Goal: Task Accomplishment & Management: Manage account settings

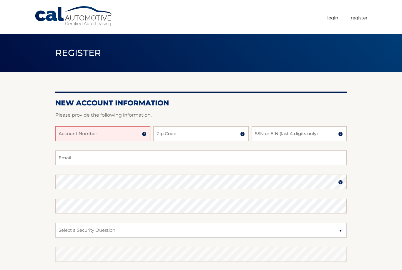
click at [123, 131] on input "Account Number" at bounding box center [102, 133] width 95 height 15
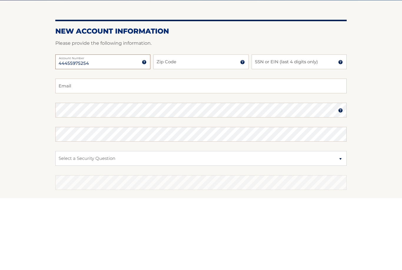
type input "44455975254"
click at [200, 126] on input "Zip Code" at bounding box center [200, 133] width 95 height 15
type input "11710"
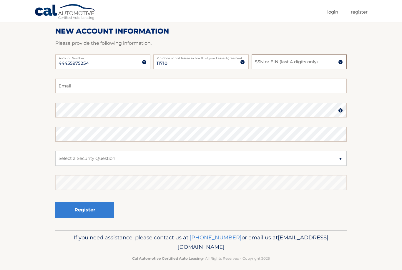
click at [300, 67] on input "SSN or EIN (last 4 digits only)" at bounding box center [299, 62] width 95 height 15
type input "5561"
click at [225, 93] on input "Email" at bounding box center [201, 86] width 292 height 15
type input "rumaisamughal13@gmail.com"
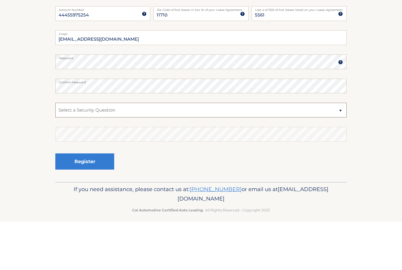
click at [222, 151] on select "Select a Security Question What was the name of your elementary school? What is…" at bounding box center [201, 158] width 292 height 15
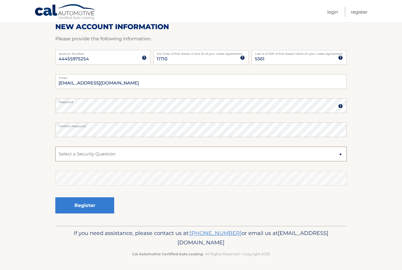
select select "1"
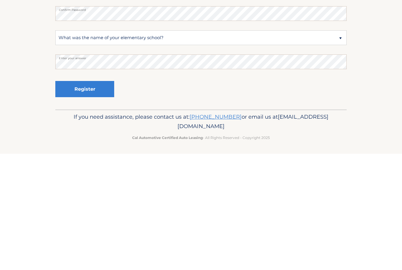
click at [66, 197] on button "Register" at bounding box center [84, 205] width 59 height 16
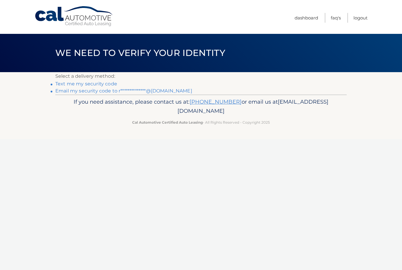
click at [70, 93] on link "**********" at bounding box center [123, 91] width 137 height 6
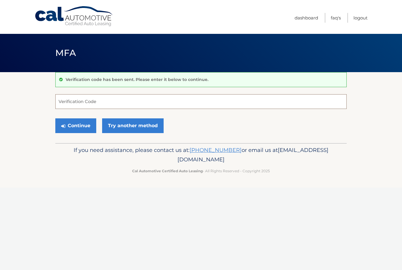
click at [123, 102] on input "Verification Code" at bounding box center [201, 101] width 292 height 15
click at [67, 102] on input "Verification Code" at bounding box center [201, 101] width 292 height 15
click at [67, 103] on input "Verification Code" at bounding box center [201, 101] width 292 height 15
click at [68, 104] on input "Verification Code" at bounding box center [201, 101] width 292 height 15
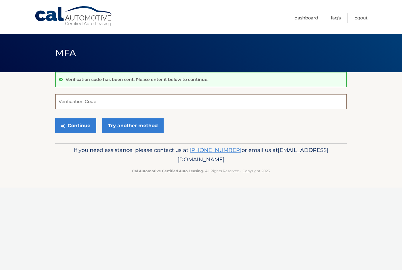
paste input "310699"
type input "310699"
click at [20, 88] on section "Verification code has been sent. Please enter it below to continue. 310699 Veri…" at bounding box center [201, 107] width 402 height 71
click at [76, 128] on button "Continue" at bounding box center [75, 125] width 41 height 15
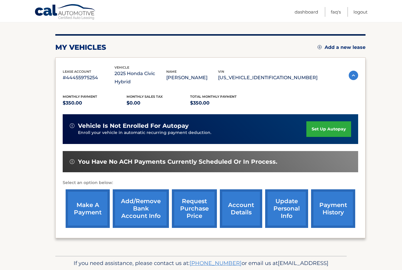
scroll to position [67, 0]
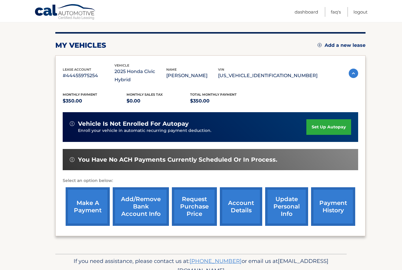
click at [335, 125] on link "set up autopay" at bounding box center [329, 127] width 45 height 16
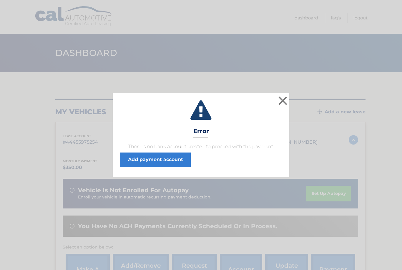
click at [175, 165] on link "Add payment account" at bounding box center [155, 160] width 71 height 14
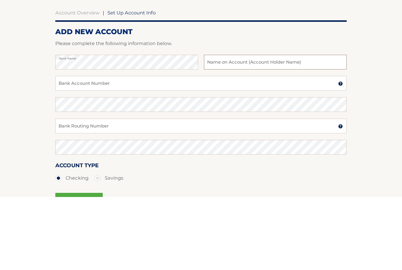
click at [255, 128] on input "text" at bounding box center [275, 135] width 143 height 15
type input "[PERSON_NAME]"
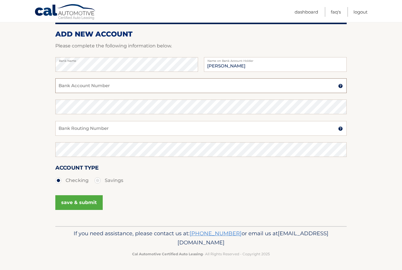
click at [251, 90] on input "Bank Account Number" at bounding box center [201, 85] width 292 height 15
type input "750376496"
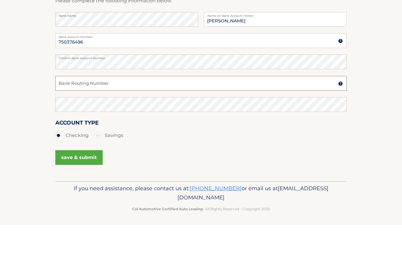
click at [197, 121] on input "Bank Routing Number" at bounding box center [201, 128] width 292 height 15
type input "021000021"
click at [29, 94] on section "Account Overview | Set Up Account Info ADD NEW ACCOUNT Please complete the foll…" at bounding box center [201, 113] width 402 height 225
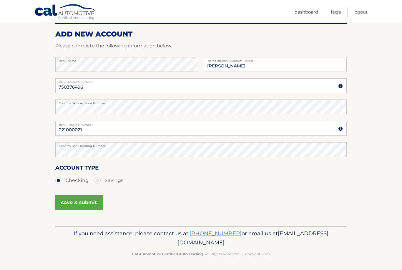
click at [87, 202] on button "save & submit" at bounding box center [78, 202] width 47 height 15
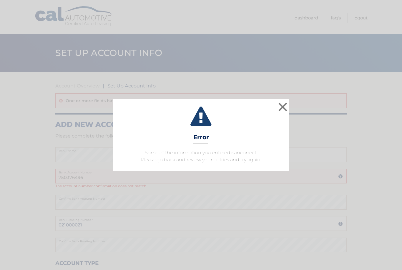
click at [289, 106] on button "×" at bounding box center [283, 107] width 12 height 12
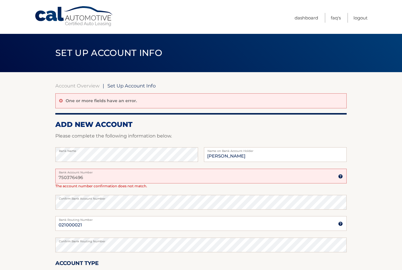
click at [295, 183] on input "750376496" at bounding box center [201, 176] width 292 height 15
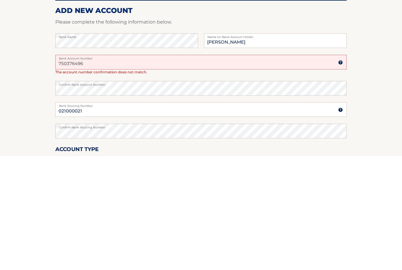
type input "750376496"
click at [193, 195] on label "Confirm Bank Account Number" at bounding box center [201, 197] width 292 height 5
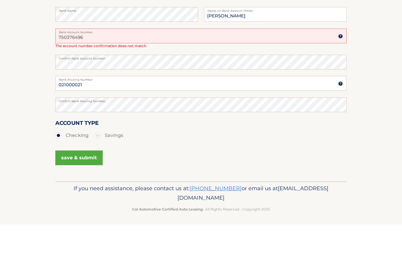
click at [366, 98] on section "Account Overview | Set Up Account Info One or more fields have an error. ADD NE…" at bounding box center [201, 102] width 402 height 250
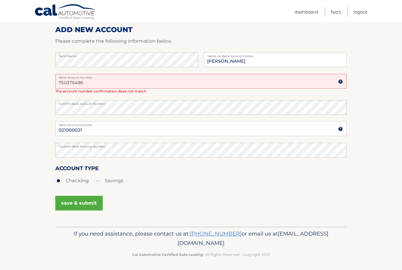
click at [88, 205] on button "save & submit" at bounding box center [78, 203] width 47 height 15
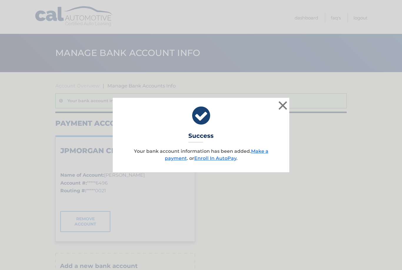
click at [80, 204] on div "× Success Your bank account information has been added. Make a payment . or Enr…" at bounding box center [201, 135] width 402 height 270
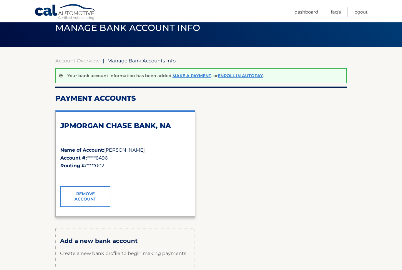
scroll to position [25, 0]
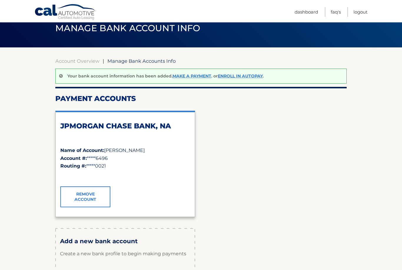
click at [249, 78] on link "Enroll In AutoPay" at bounding box center [240, 75] width 45 height 5
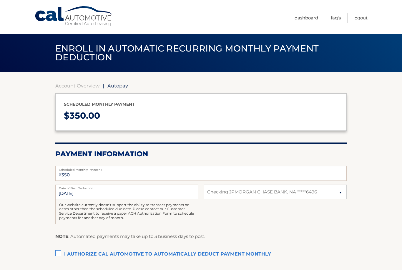
select select "MjJmNDU4MjEtOTVmZC00MDViLTg0MDktOTZiZjFjNWNhMzYy"
click at [331, 186] on select "Select Bank Account Checking JPMORGAN CHASE BANK, NA *****6496" at bounding box center [275, 192] width 143 height 15
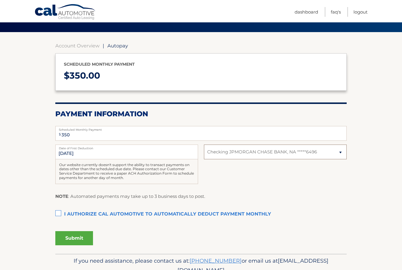
scroll to position [40, 0]
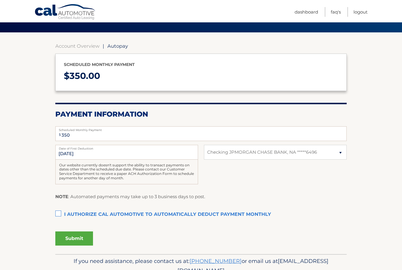
click at [57, 212] on label "I authorize cal automotive to automatically deduct payment monthly This checkbo…" at bounding box center [201, 215] width 292 height 12
click at [0, 0] on input "I authorize cal automotive to automatically deduct payment monthly This checkbo…" at bounding box center [0, 0] width 0 height 0
click at [75, 241] on button "Submit" at bounding box center [74, 239] width 38 height 14
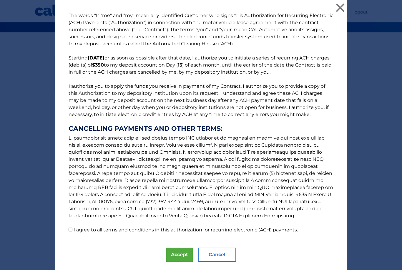
click at [94, 229] on label "I agree to all terms and conditions in this authorization for recurring electro…" at bounding box center [186, 230] width 224 height 6
click at [72, 229] on input "I agree to all terms and conditions in this authorization for recurring electro…" at bounding box center [71, 230] width 4 height 4
checkbox input "true"
click at [175, 254] on button "Accept" at bounding box center [179, 255] width 27 height 14
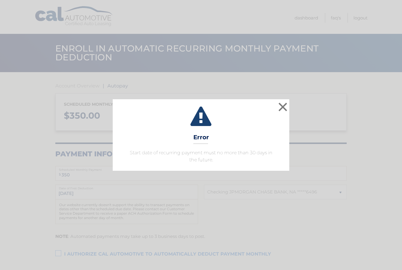
select select "MjJmNDU4MjEtOTVmZC00MDViLTg0MDktOTZiZjFjNWNhMzYy"
click at [280, 113] on button "×" at bounding box center [283, 107] width 12 height 12
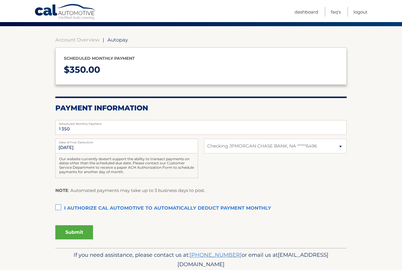
scroll to position [48, 0]
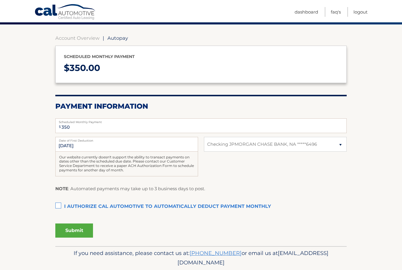
click at [60, 204] on label "I authorize cal automotive to automatically deduct payment monthly This checkbo…" at bounding box center [201, 207] width 292 height 12
click at [0, 0] on input "I authorize cal automotive to automatically deduct payment monthly This checkbo…" at bounding box center [0, 0] width 0 height 0
click at [79, 225] on button "Submit" at bounding box center [74, 231] width 38 height 14
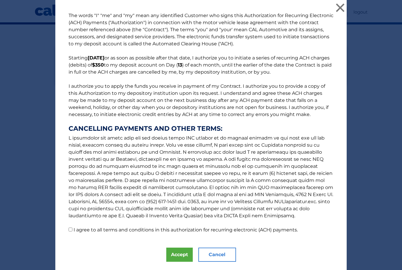
click at [98, 230] on label "I agree to all terms and conditions in this authorization for recurring electro…" at bounding box center [186, 230] width 224 height 6
click at [72, 230] on input "I agree to all terms and conditions in this authorization for recurring electro…" at bounding box center [71, 230] width 4 height 4
checkbox input "true"
click at [180, 256] on button "Accept" at bounding box center [179, 255] width 27 height 14
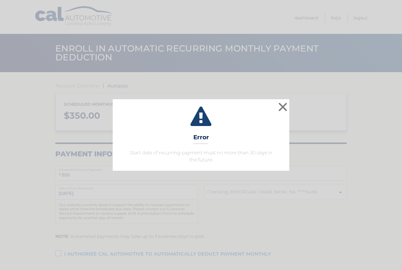
select select "MjJmNDU4MjEtOTVmZC00MDViLTg0MDktOTZiZjFjNWNhMzYy"
click at [283, 108] on button "×" at bounding box center [283, 107] width 12 height 12
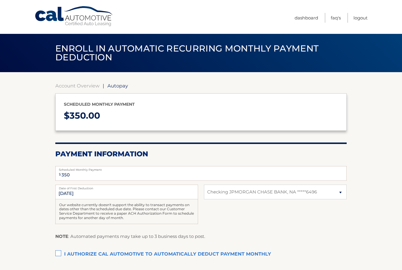
click at [56, 255] on label "I authorize cal automotive to automatically deduct payment monthly This checkbo…" at bounding box center [201, 255] width 292 height 12
click at [0, 0] on input "I authorize cal automotive to automatically deduct payment monthly This checkbo…" at bounding box center [0, 0] width 0 height 0
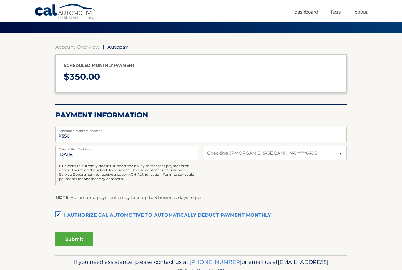
scroll to position [39, 0]
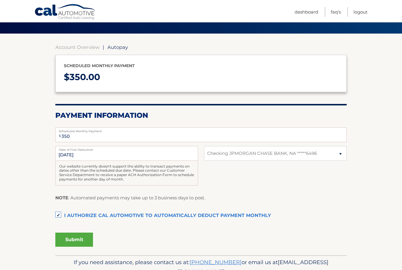
click at [83, 241] on button "Submit" at bounding box center [74, 240] width 38 height 14
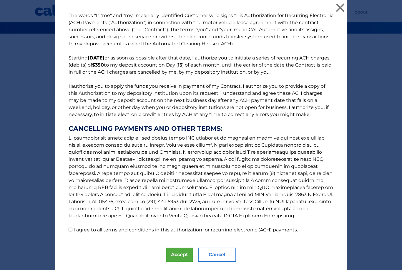
click at [72, 232] on input "I agree to all terms and conditions in this authorization for recurring electro…" at bounding box center [71, 230] width 4 height 4
checkbox input "true"
click at [175, 253] on button "Accept" at bounding box center [179, 255] width 27 height 14
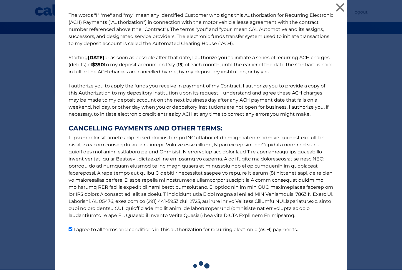
scroll to position [45, 0]
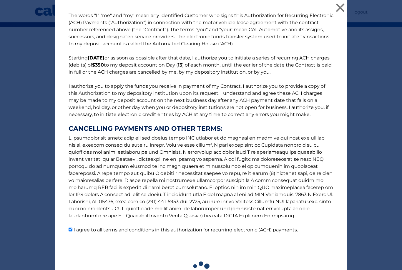
click at [343, 12] on button "×" at bounding box center [341, 8] width 12 height 12
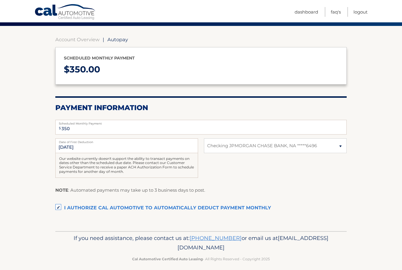
scroll to position [47, 0]
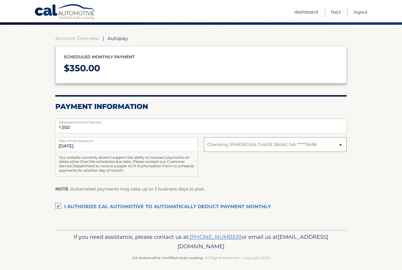
click at [213, 151] on select "Select Bank Account Checking JPMORGAN CHASE BANK, NA *****6496" at bounding box center [275, 144] width 143 height 15
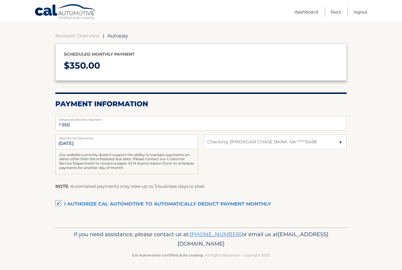
click at [60, 200] on label "I authorize cal automotive to automatically deduct payment monthly This checkbo…" at bounding box center [201, 205] width 292 height 12
click at [0, 0] on input "I authorize cal automotive to automatically deduct payment monthly This checkbo…" at bounding box center [0, 0] width 0 height 0
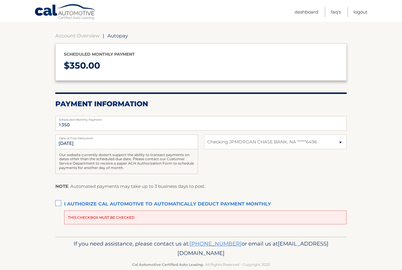
click at [60, 203] on label "I authorize cal automotive to automatically deduct payment monthly This checkbo…" at bounding box center [201, 205] width 292 height 12
click at [0, 0] on input "I authorize cal automotive to automatically deduct payment monthly This checkbo…" at bounding box center [0, 0] width 0 height 0
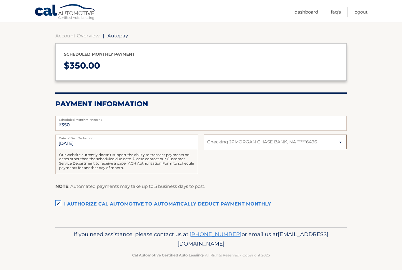
click at [230, 146] on select "Select Bank Account Checking JPMORGAN CHASE BANK, NA *****6496" at bounding box center [275, 142] width 143 height 15
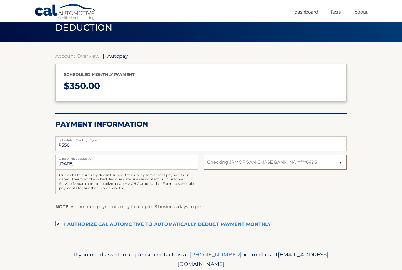
scroll to position [0, 0]
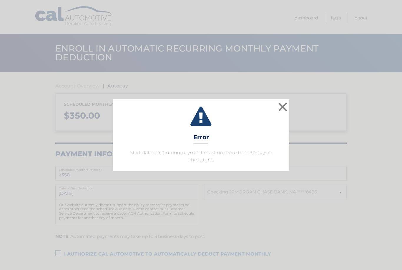
select select "MjJmNDU4MjEtOTVmZC00MDViLTg0MDktOTZiZjFjNWNhMzYy"
click at [283, 107] on button "×" at bounding box center [283, 107] width 12 height 12
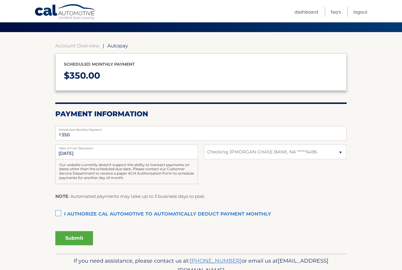
scroll to position [48, 0]
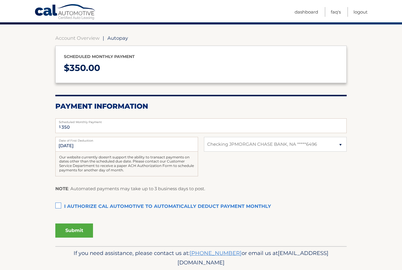
click at [58, 201] on label "I authorize cal automotive to automatically deduct payment monthly This checkbo…" at bounding box center [201, 207] width 292 height 12
click at [0, 0] on input "I authorize cal automotive to automatically deduct payment monthly This checkbo…" at bounding box center [0, 0] width 0 height 0
click at [70, 236] on button "Submit" at bounding box center [74, 231] width 38 height 14
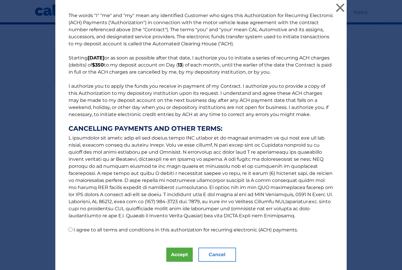
click at [72, 228] on p "The words "I" "me" and "my" mean any identified Customer who signs this Authori…" at bounding box center [201, 123] width 277 height 222
click at [77, 233] on label "I agree to all terms and conditions in this authorization for recurring electro…" at bounding box center [186, 230] width 224 height 6
click at [72, 232] on input "I agree to all terms and conditions in this authorization for recurring electro…" at bounding box center [71, 230] width 4 height 4
checkbox input "true"
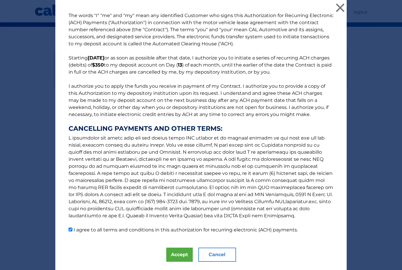
click at [177, 257] on button "Accept" at bounding box center [179, 255] width 27 height 14
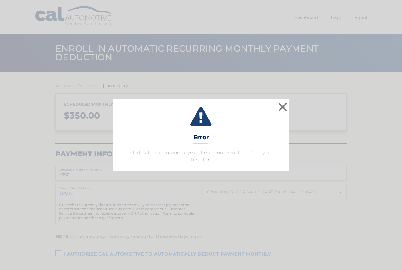
select select "MjJmNDU4MjEtOTVmZC00MDViLTg0MDktOTZiZjFjNWNhMzYy"
click at [199, 212] on div "× Error Start date of recurring payment must no more than 30 days in the future…" at bounding box center [201, 135] width 402 height 270
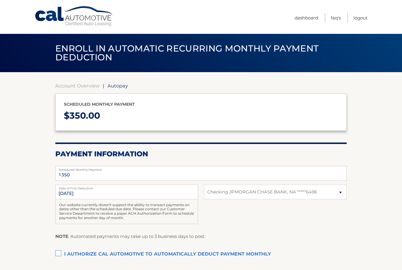
click at [75, 187] on label "Date of First Deduction" at bounding box center [126, 187] width 143 height 5
click at [75, 187] on input "[DATE]" at bounding box center [126, 192] width 143 height 15
click at [81, 191] on input "[DATE]" at bounding box center [126, 192] width 143 height 15
select select "MjJmNDU4MjEtOTVmZC00MDViLTg0MDktOTZiZjFjNWNhMzYy"
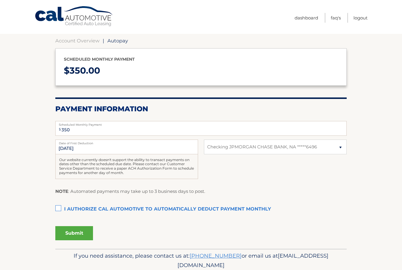
scroll to position [48, 0]
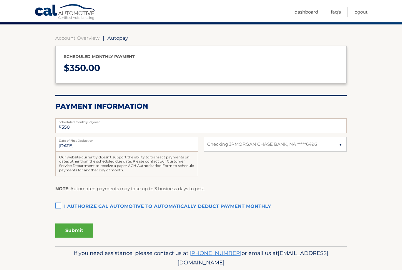
click at [60, 204] on label "I authorize cal automotive to automatically deduct payment monthly This checkbo…" at bounding box center [201, 207] width 292 height 12
click at [0, 0] on input "I authorize cal automotive to automatically deduct payment monthly This checkbo…" at bounding box center [0, 0] width 0 height 0
click at [74, 226] on button "Submit" at bounding box center [74, 231] width 38 height 14
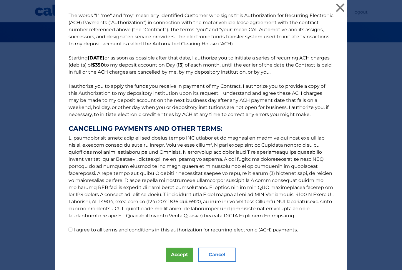
click at [131, 233] on label "I agree to all terms and conditions in this authorization for recurring electro…" at bounding box center [186, 230] width 224 height 6
click at [72, 232] on input "I agree to all terms and conditions in this authorization for recurring electro…" at bounding box center [71, 230] width 4 height 4
checkbox input "true"
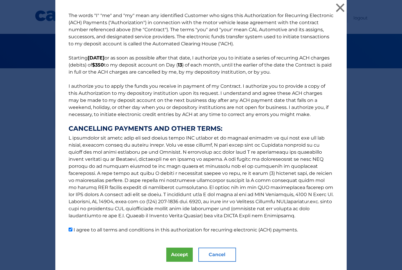
scroll to position [4, 0]
click at [175, 256] on button "Accept" at bounding box center [179, 255] width 27 height 14
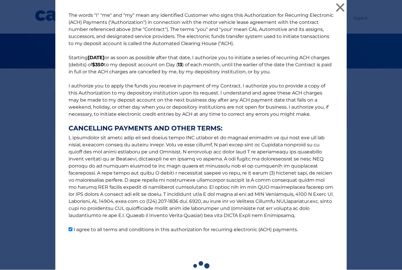
scroll to position [4, 0]
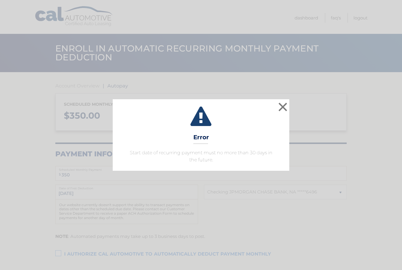
select select "MjJmNDU4MjEtOTVmZC00MDViLTg0MDktOTZiZjFjNWNhMzYy"
click at [288, 102] on button "×" at bounding box center [283, 107] width 12 height 12
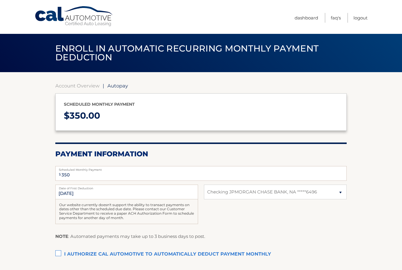
click at [61, 81] on div "Account Overview | Autopay Scheduled monthly payment $ 350.00 Payment Informati…" at bounding box center [201, 183] width 292 height 222
click at [75, 86] on link "Account Overview" at bounding box center [77, 86] width 44 height 6
click at [72, 86] on link "Account Overview" at bounding box center [77, 86] width 44 height 6
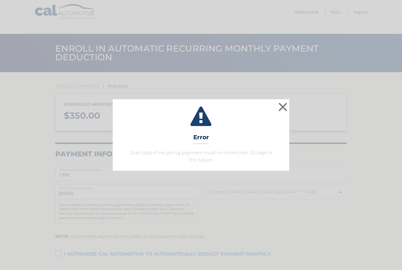
select select "MjJmNDU4MjEtOTVmZC00MDViLTg0MDktOTZiZjFjNWNhMzYy"
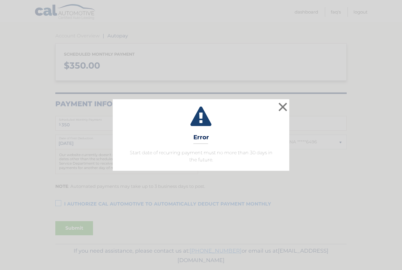
click at [283, 107] on button "×" at bounding box center [283, 107] width 12 height 12
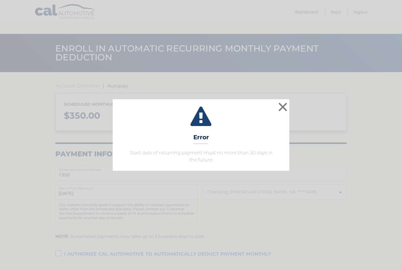
select select "MjJmNDU4MjEtOTVmZC00MDViLTg0MDktOTZiZjFjNWNhMzYy"
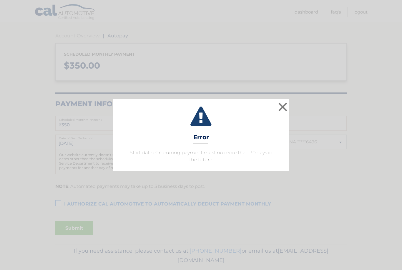
click at [279, 110] on button "×" at bounding box center [283, 107] width 12 height 12
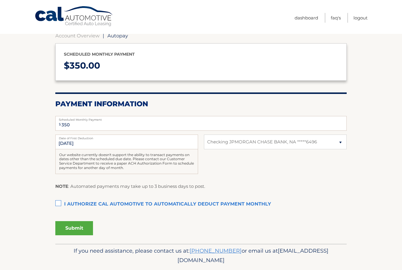
scroll to position [0, 0]
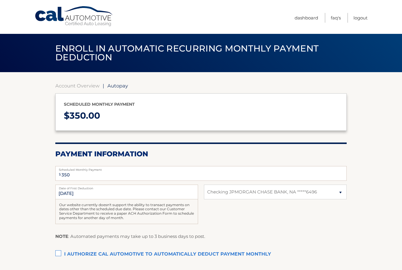
select select "MjJmNDU4MjEtOTVmZC00MDViLTg0MDktOTZiZjFjNWNhMzYy"
click at [69, 87] on link "Account Overview" at bounding box center [77, 86] width 44 height 6
click at [71, 88] on link "Account Overview" at bounding box center [77, 86] width 44 height 6
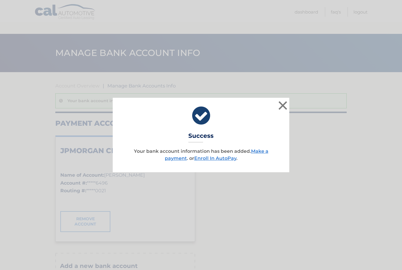
scroll to position [44, 0]
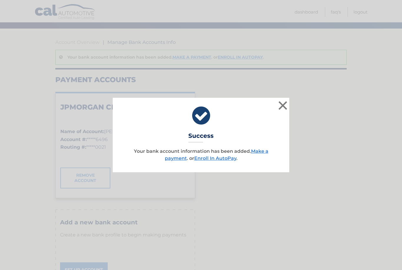
click at [294, 107] on div "× Success Your bank account information has been added. Make a payment . or Enr…" at bounding box center [201, 135] width 398 height 74
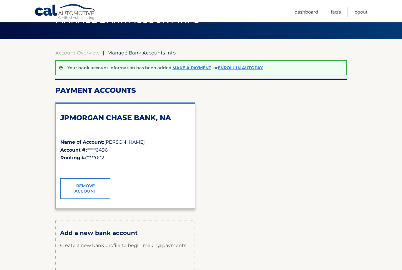
scroll to position [16, 0]
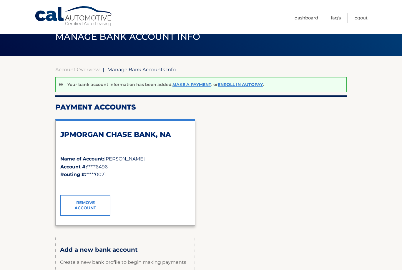
click at [199, 83] on link "Make a payment" at bounding box center [192, 84] width 39 height 5
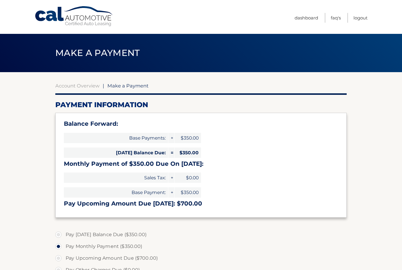
select select "MjJmNDU4MjEtOTVmZC00MDViLTg0MDktOTZiZjFjNWNhMzYy"
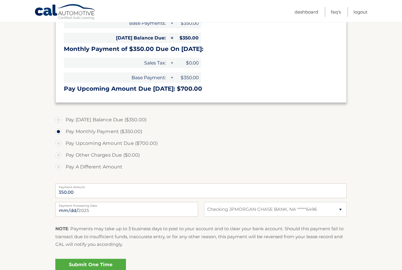
scroll to position [118, 0]
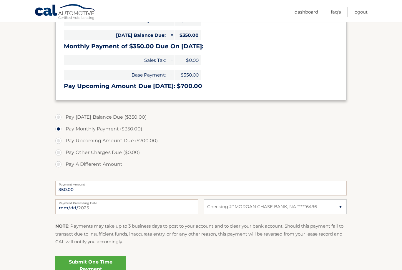
click at [59, 115] on label "Pay [DATE] Balance Due ($350.00)" at bounding box center [201, 117] width 292 height 12
click at [59, 115] on input "Pay [DATE] Balance Due ($350.00)" at bounding box center [61, 115] width 6 height 9
radio input "true"
click at [61, 129] on label "Pay Monthly Payment ($350.00)" at bounding box center [201, 129] width 292 height 12
click at [61, 129] on input "Pay Monthly Payment ($350.00)" at bounding box center [61, 127] width 6 height 9
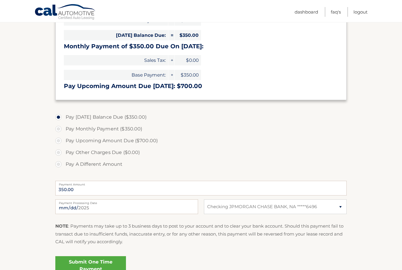
radio input "true"
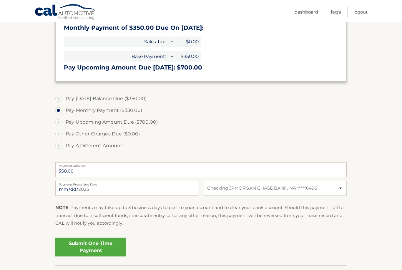
scroll to position [140, 0]
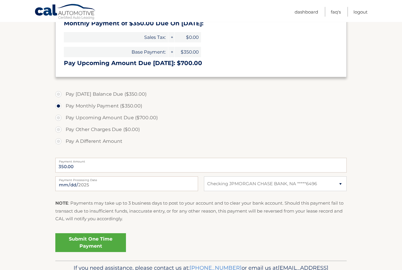
click at [72, 240] on link "Submit One Time Payment" at bounding box center [90, 243] width 71 height 19
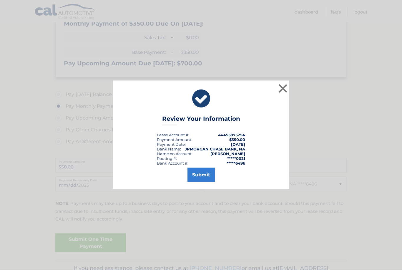
scroll to position [141, 0]
click at [202, 182] on button "Submit" at bounding box center [201, 175] width 27 height 14
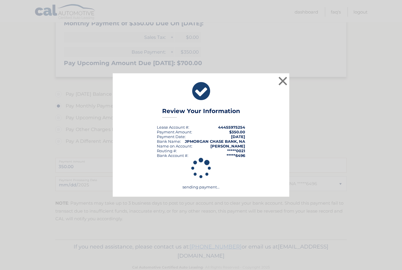
scroll to position [134, 0]
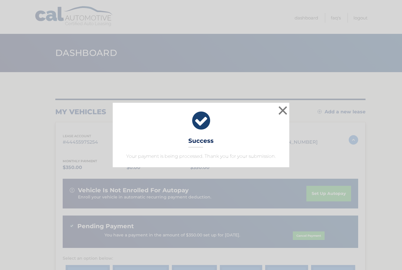
click at [280, 112] on button "×" at bounding box center [283, 111] width 12 height 12
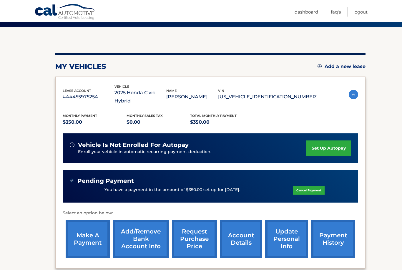
scroll to position [46, 0]
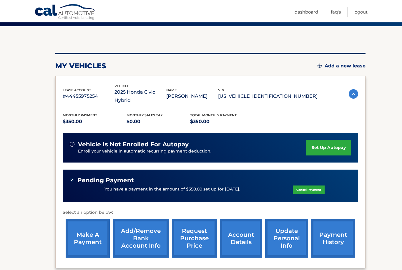
click at [330, 140] on link "set up autopay" at bounding box center [329, 148] width 45 height 16
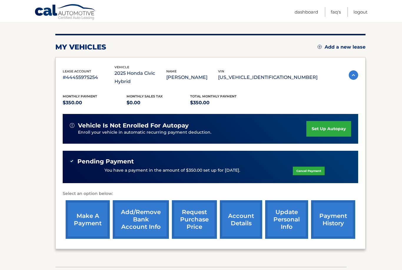
click at [336, 121] on link "set up autopay" at bounding box center [329, 129] width 45 height 16
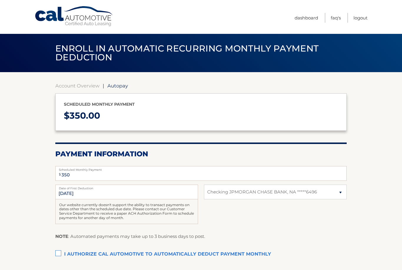
select select "MjJmNDU4MjEtOTVmZC00MDViLTg0MDktOTZiZjFjNWNhMzYy"
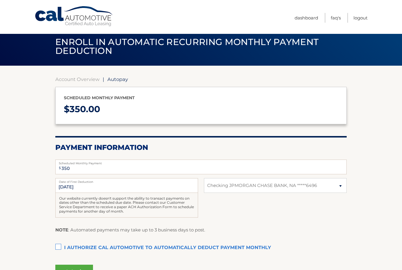
scroll to position [13, 0]
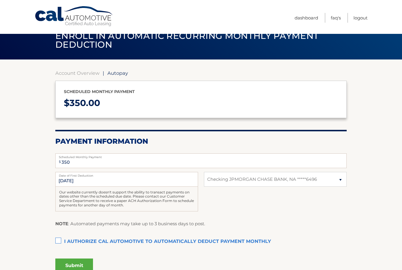
click at [58, 237] on label "I authorize cal automotive to automatically deduct payment monthly This checkbo…" at bounding box center [201, 242] width 292 height 12
click at [0, 0] on input "I authorize cal automotive to automatically deduct payment monthly This checkbo…" at bounding box center [0, 0] width 0 height 0
click at [58, 262] on button "Submit" at bounding box center [74, 266] width 38 height 14
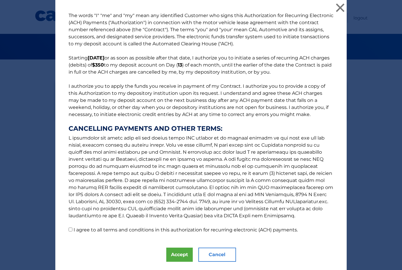
click at [68, 235] on div "The words "I" "me" and "my" mean any identified Customer who signs this Authori…" at bounding box center [201, 142] width 292 height 285
click at [70, 235] on div "The words "I" "me" and "my" mean any identified Customer who signs this Authori…" at bounding box center [201, 142] width 292 height 285
click at [70, 228] on input "I agree to all terms and conditions in this authorization for recurring electro…" at bounding box center [71, 230] width 4 height 4
checkbox input "true"
click at [183, 257] on button "Accept" at bounding box center [179, 255] width 27 height 14
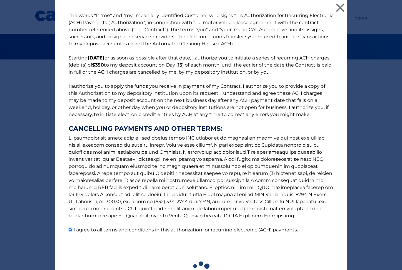
click at [7, 123] on div "The words "I" "me" and "my" mean any identified Customer who signs this Authori…" at bounding box center [201, 150] width 398 height 301
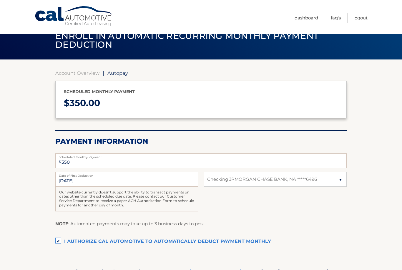
click at [65, 75] on link "Account Overview" at bounding box center [77, 73] width 44 height 6
click at [311, 15] on link "Dashboard" at bounding box center [307, 18] width 24 height 10
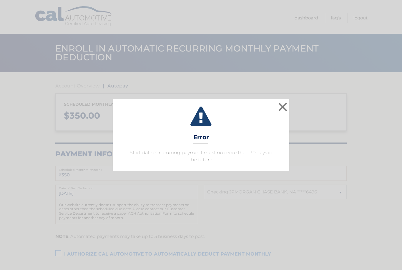
select select "MjJmNDU4MjEtOTVmZC00MDViLTg0MDktOTZiZjFjNWNhMzYy"
click at [278, 108] on button "×" at bounding box center [283, 107] width 12 height 12
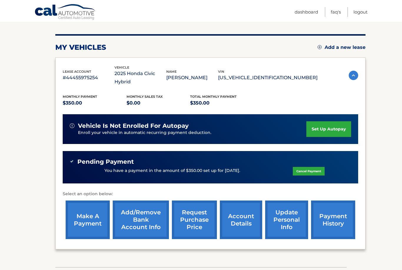
scroll to position [70, 0]
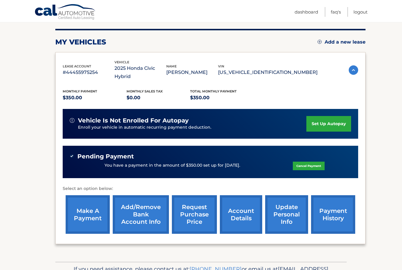
click at [83, 200] on link "make a payment" at bounding box center [88, 214] width 44 height 39
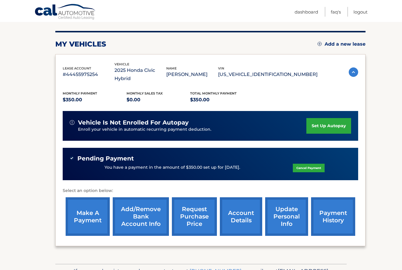
scroll to position [70, 0]
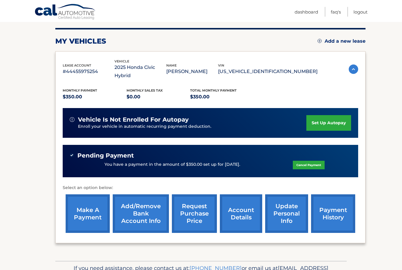
click at [244, 212] on link "account details" at bounding box center [241, 214] width 42 height 39
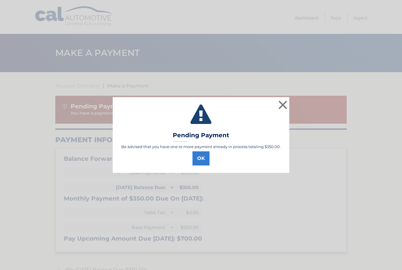
select select "MjJmNDU4MjEtOTVmZC00MDViLTg0MDktOTZiZjFjNWNhMzYy"
click at [286, 107] on button "×" at bounding box center [283, 105] width 12 height 12
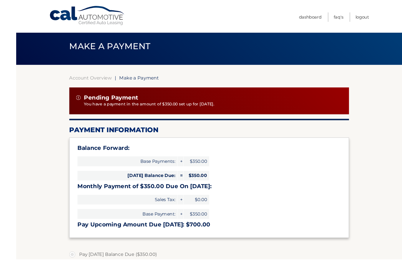
scroll to position [106, 0]
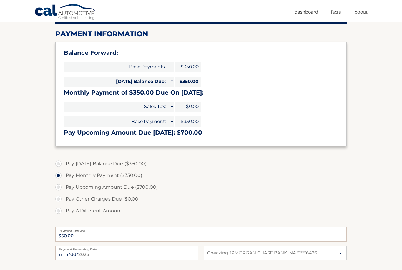
click at [7, 176] on section "Account Overview | Make a Payment Pending Payment You have a payment in the amo…" at bounding box center [201, 148] width 402 height 364
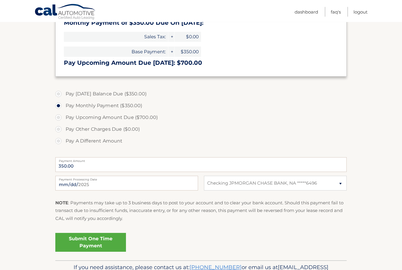
scroll to position [190, 0]
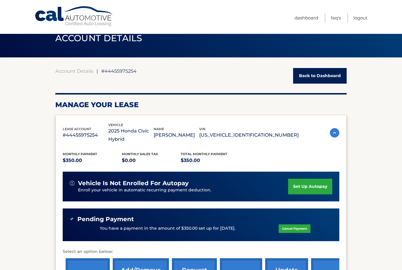
scroll to position [58, 0]
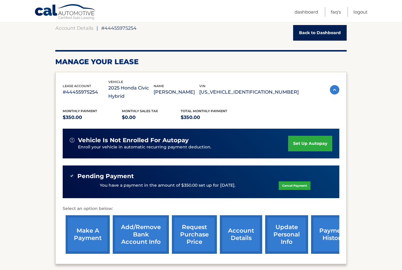
click at [243, 219] on link "account details" at bounding box center [241, 234] width 42 height 39
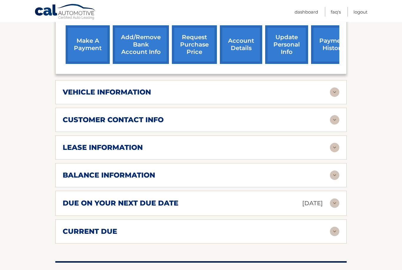
scroll to position [248, 0]
click at [330, 88] on img at bounding box center [334, 92] width 9 height 9
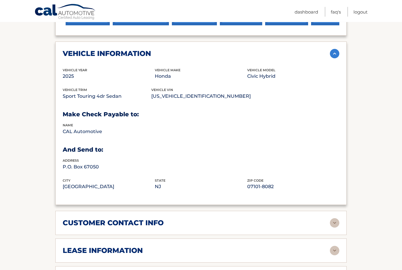
scroll to position [288, 0]
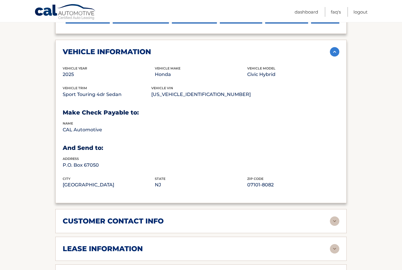
click at [333, 217] on img at bounding box center [334, 221] width 9 height 9
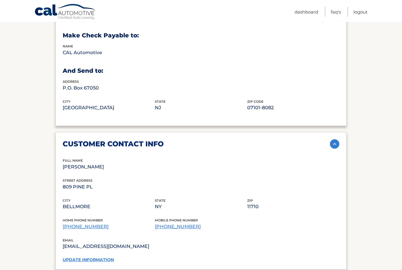
scroll to position [370, 0]
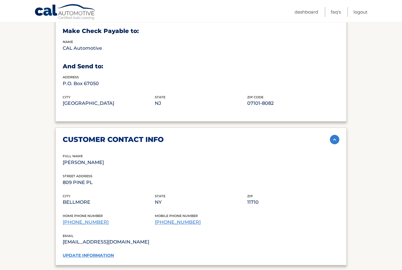
click at [336, 135] on img at bounding box center [334, 139] width 9 height 9
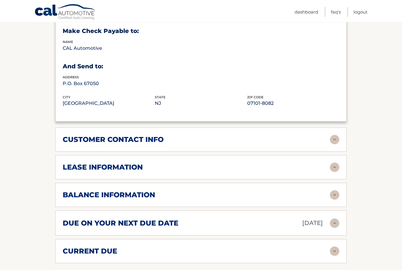
click at [339, 163] on img at bounding box center [334, 167] width 9 height 9
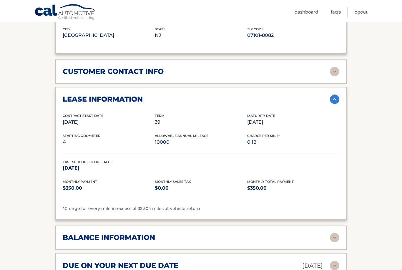
scroll to position [439, 0]
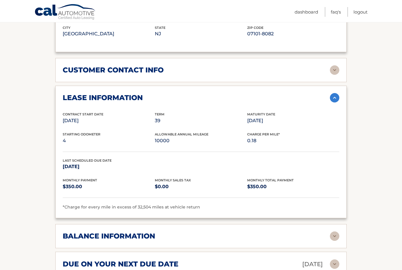
click at [337, 232] on img at bounding box center [334, 236] width 9 height 9
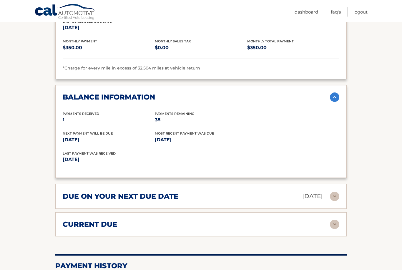
click at [337, 192] on img at bounding box center [334, 196] width 9 height 9
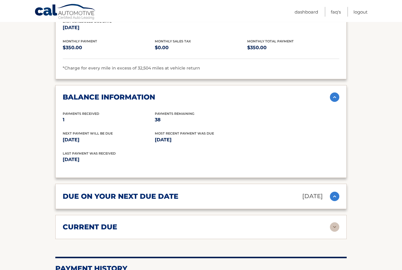
scroll to position [578, 0]
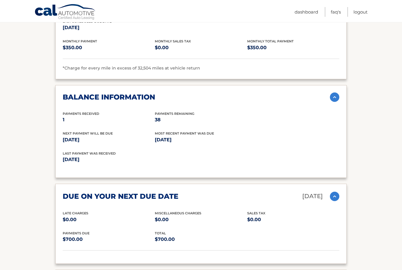
click at [336, 192] on img at bounding box center [334, 196] width 9 height 9
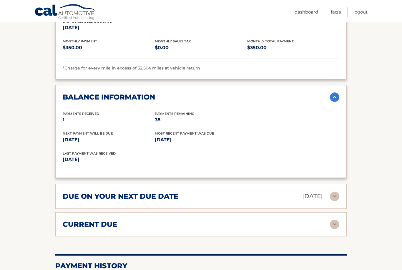
click at [337, 192] on img at bounding box center [334, 196] width 9 height 9
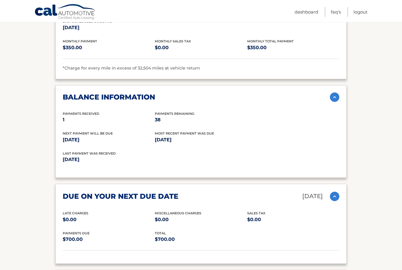
click at [335, 192] on img at bounding box center [334, 196] width 9 height 9
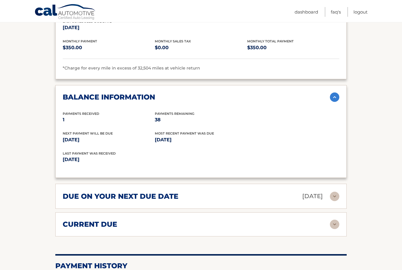
click at [332, 220] on img at bounding box center [334, 224] width 9 height 9
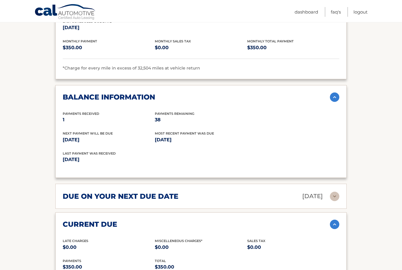
click at [333, 220] on img at bounding box center [334, 224] width 9 height 9
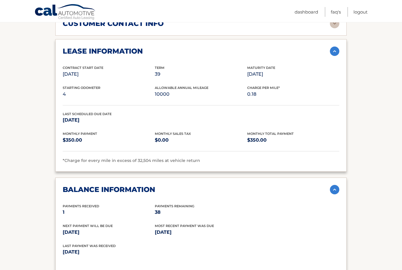
scroll to position [486, 0]
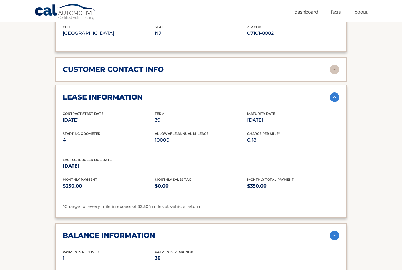
click at [336, 93] on img at bounding box center [334, 97] width 9 height 9
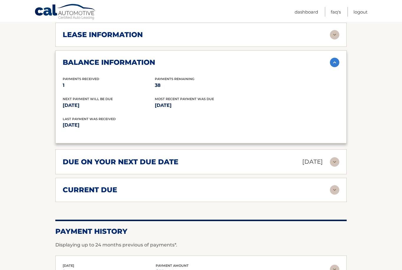
scroll to position [559, 0]
